Goal: Task Accomplishment & Management: Use online tool/utility

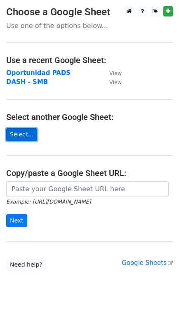
click at [21, 135] on link "Select..." at bounding box center [21, 134] width 31 height 13
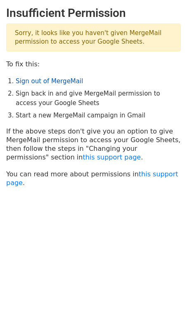
click at [50, 80] on link "Sign out of MergeMail" at bounding box center [49, 80] width 67 height 7
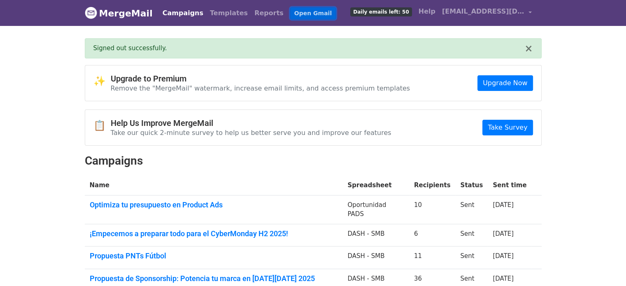
click at [290, 14] on link "Open Gmail" at bounding box center [313, 13] width 46 height 12
click at [179, 203] on link "Optimiza tu presupuesto en Product Ads" at bounding box center [214, 205] width 248 height 9
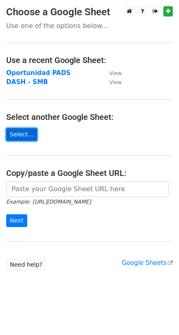
click at [18, 133] on link "Select..." at bounding box center [21, 134] width 31 height 13
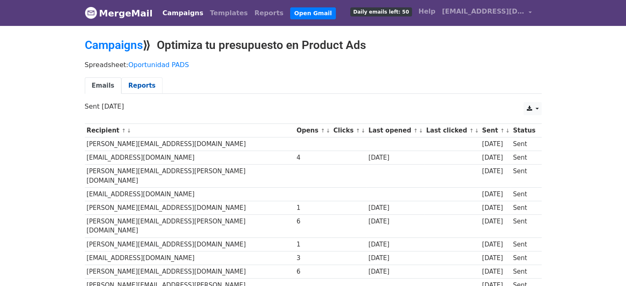
click at [139, 86] on link "Reports" at bounding box center [141, 85] width 41 height 17
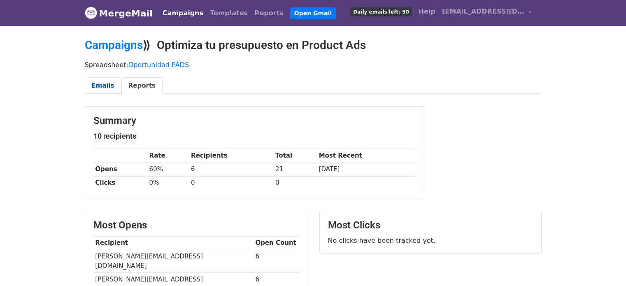
click at [105, 90] on link "Emails" at bounding box center [103, 85] width 37 height 17
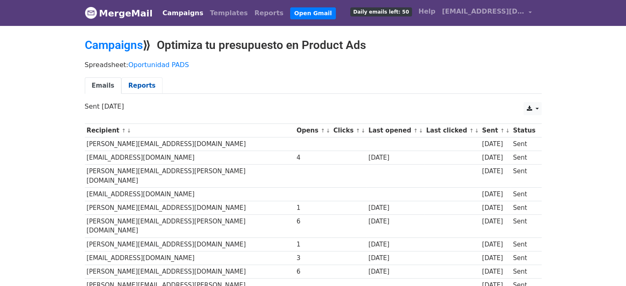
click at [141, 83] on link "Reports" at bounding box center [141, 85] width 41 height 17
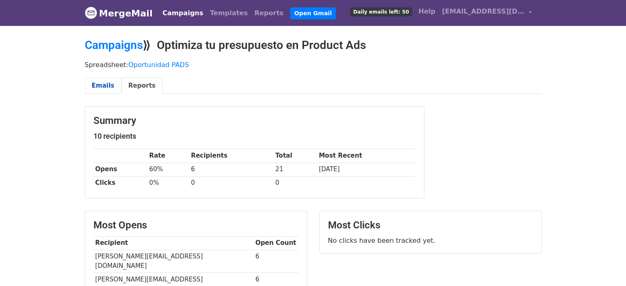
click at [99, 89] on link "Emails" at bounding box center [103, 85] width 37 height 17
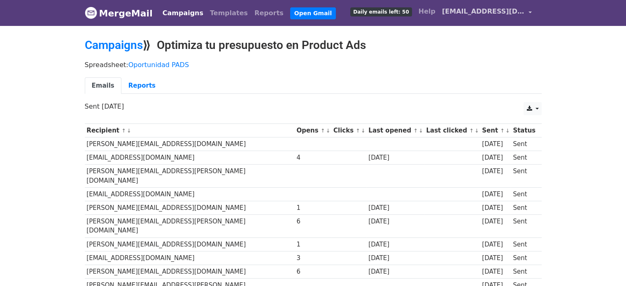
click at [520, 16] on link "[EMAIL_ADDRESS][DOMAIN_NAME]" at bounding box center [487, 12] width 96 height 19
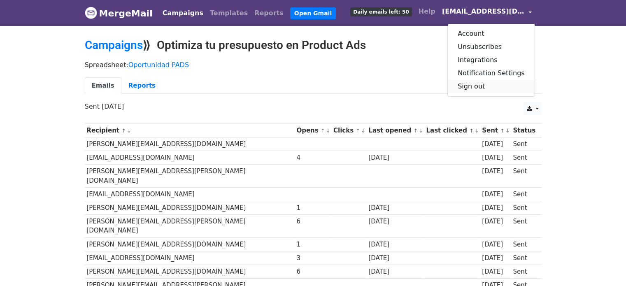
click at [484, 84] on link "Sign out" at bounding box center [491, 86] width 87 height 13
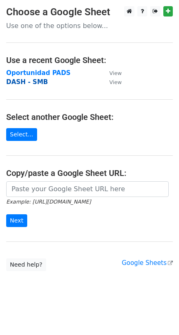
click at [35, 84] on strong "DASH - SMB" at bounding box center [27, 81] width 42 height 7
click at [37, 83] on strong "DASH - SMB" at bounding box center [27, 81] width 42 height 7
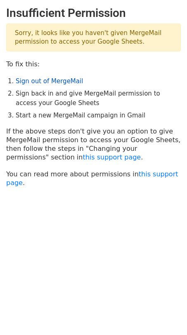
click at [41, 80] on link "Sign out of MergeMail" at bounding box center [49, 80] width 67 height 7
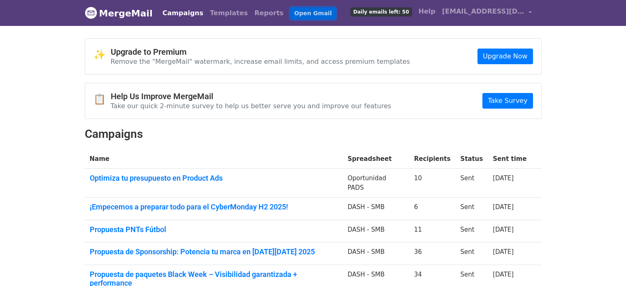
click at [290, 11] on link "Open Gmail" at bounding box center [313, 13] width 46 height 12
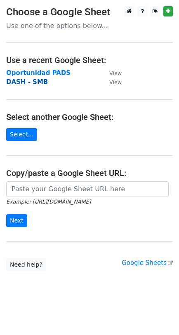
click at [23, 83] on strong "DASH - SMB" at bounding box center [27, 81] width 42 height 7
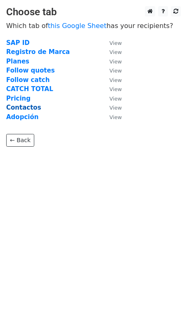
click at [29, 110] on strong "Contactos" at bounding box center [23, 107] width 35 height 7
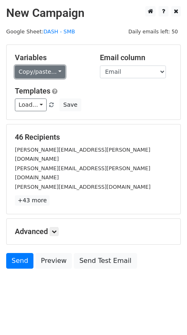
click at [48, 72] on link "Copy/paste..." at bounding box center [40, 71] width 50 height 13
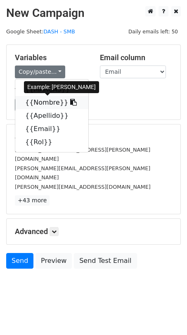
click at [70, 103] on icon at bounding box center [73, 102] width 7 height 7
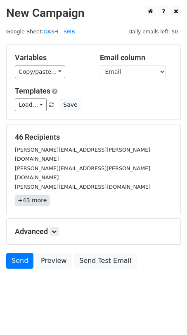
click at [36, 195] on link "+43 more" at bounding box center [32, 200] width 35 height 10
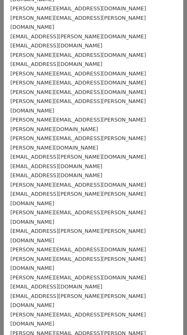
scroll to position [166, 0]
